Goal: Find specific page/section: Find specific page/section

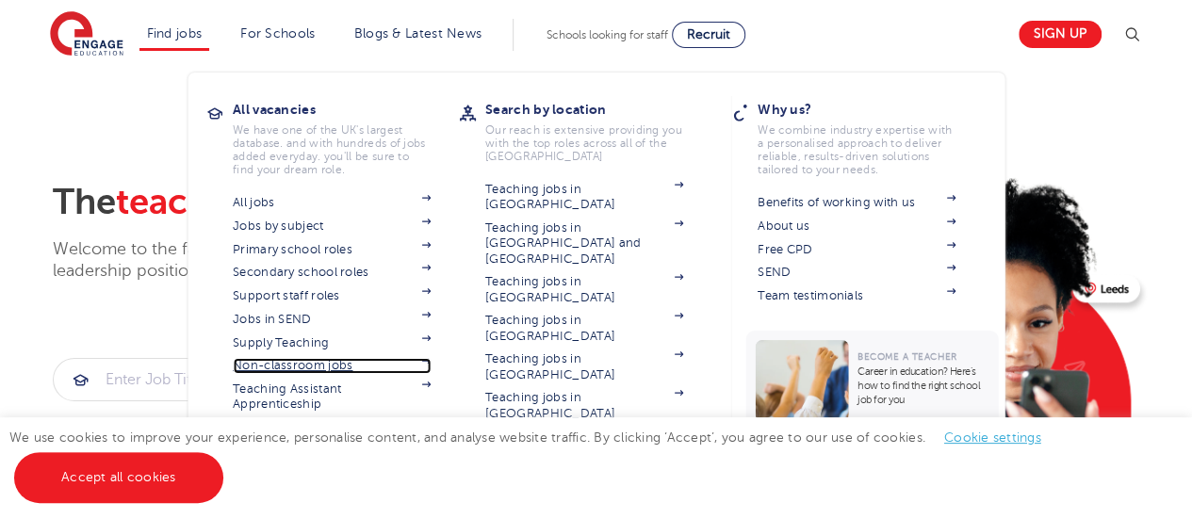
click at [334, 365] on link "Non-classroom jobs" at bounding box center [332, 365] width 198 height 15
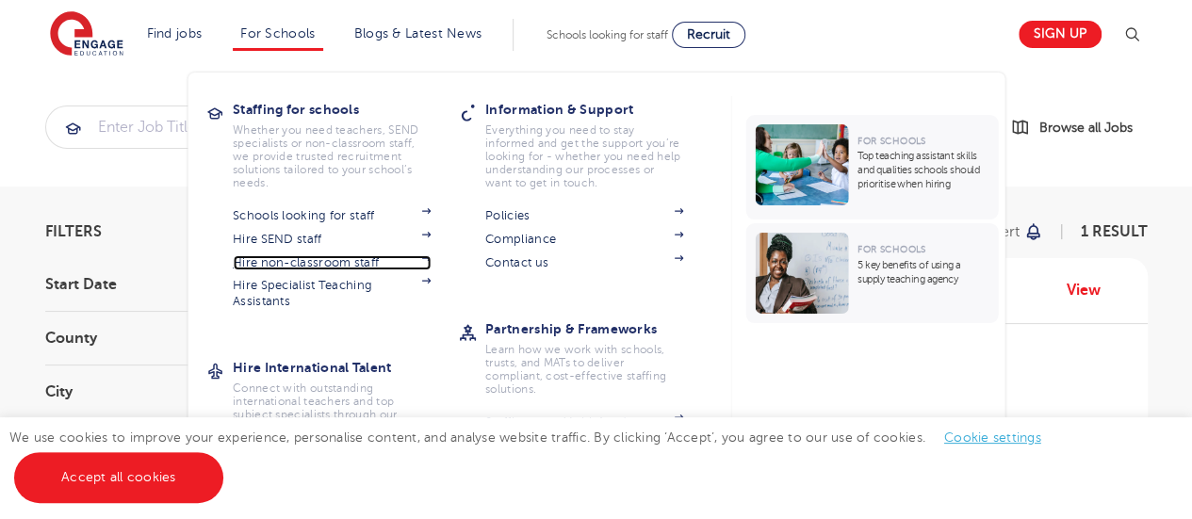
click at [336, 267] on link "Hire non-classroom staff" at bounding box center [332, 262] width 198 height 15
